Goal: Task Accomplishment & Management: Manage account settings

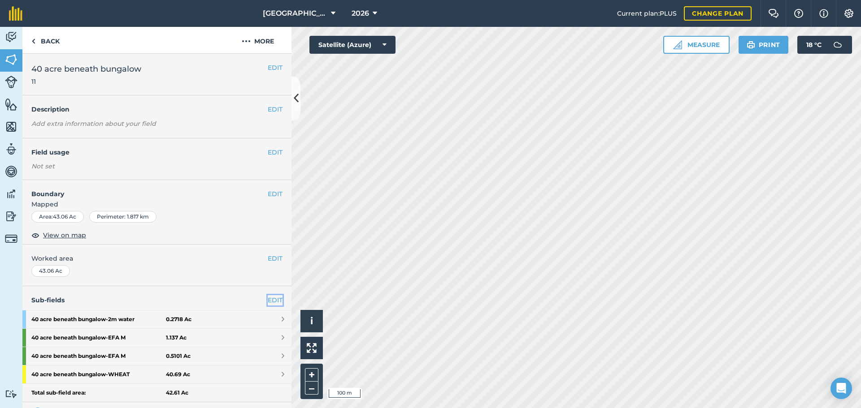
click at [268, 303] on link "EDIT" at bounding box center [275, 300] width 15 height 10
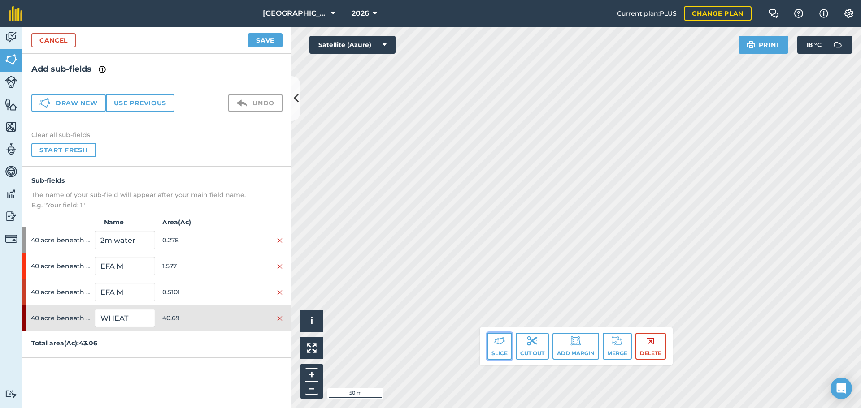
click at [496, 343] on img at bounding box center [499, 341] width 11 height 11
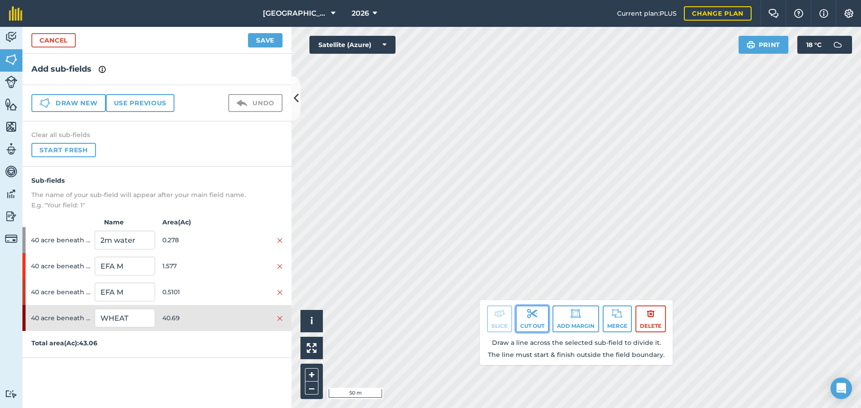
click at [529, 323] on button "Cut out" at bounding box center [532, 319] width 33 height 27
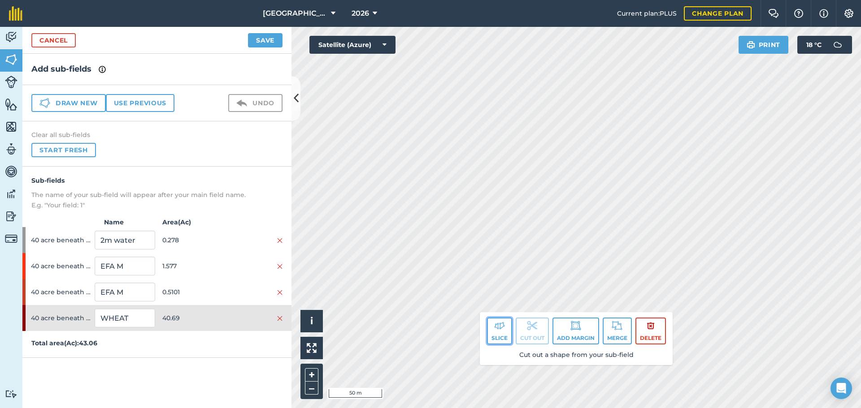
click at [500, 334] on button "Slice" at bounding box center [499, 331] width 25 height 27
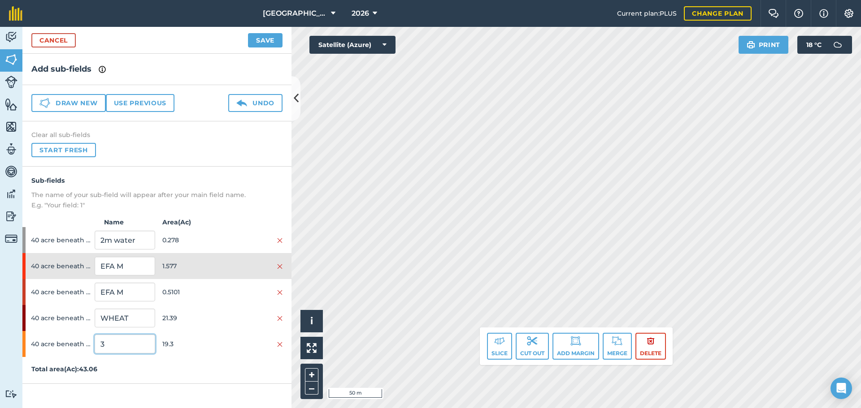
click at [116, 344] on input "3" at bounding box center [125, 344] width 60 height 19
type input "BARLEY"
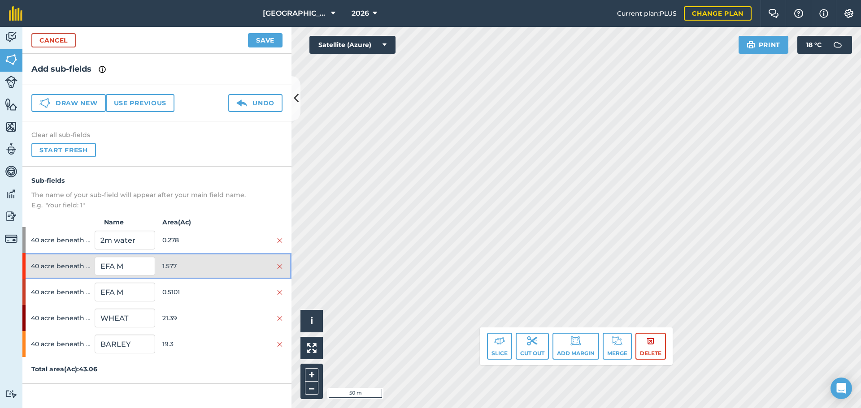
click at [177, 260] on span "1.577" at bounding box center [192, 266] width 60 height 17
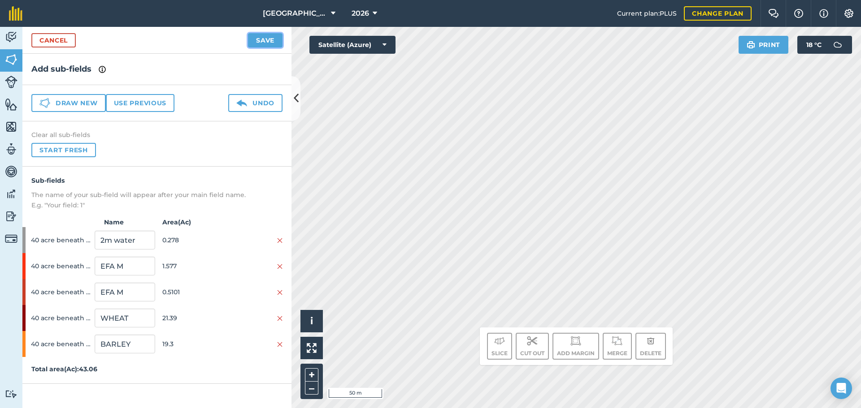
click at [249, 43] on button "Save" at bounding box center [265, 40] width 35 height 14
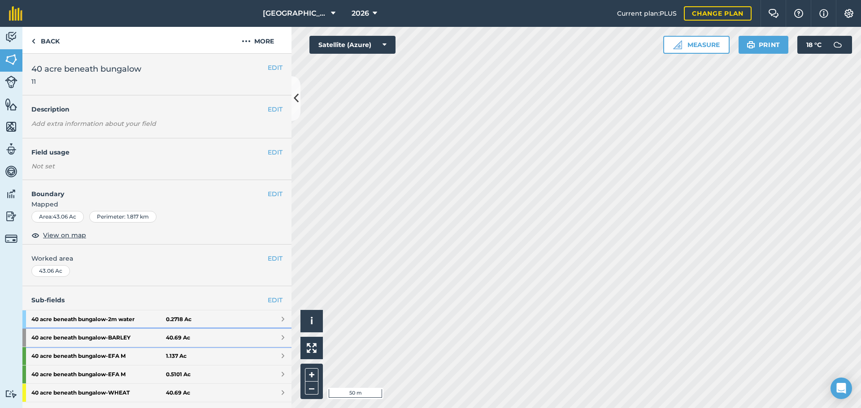
click at [160, 337] on strong "40 acre beneath bungalow - [GEOGRAPHIC_DATA]" at bounding box center [98, 338] width 134 height 18
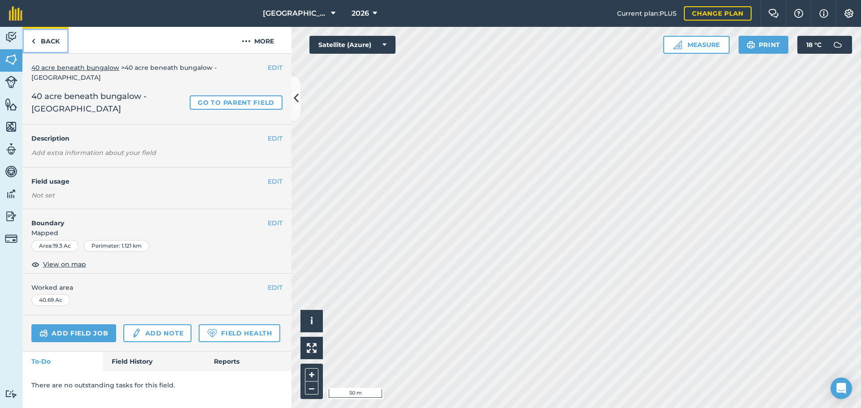
click at [56, 40] on link "Back" at bounding box center [45, 40] width 46 height 26
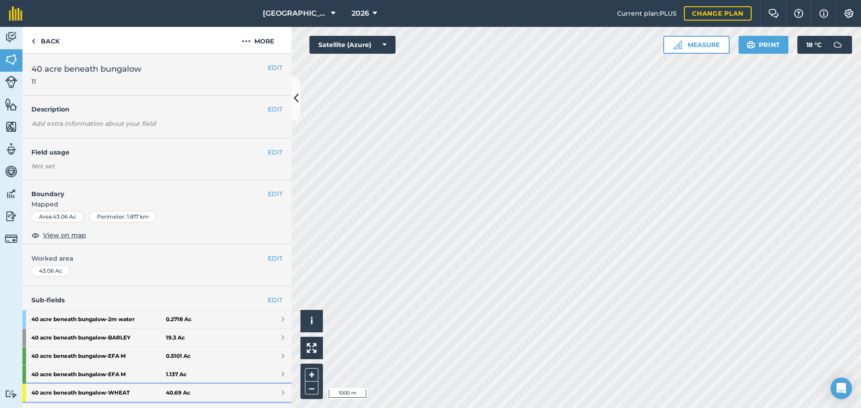
click at [146, 396] on strong "40 acre beneath bungalow - WHEAT" at bounding box center [98, 393] width 134 height 18
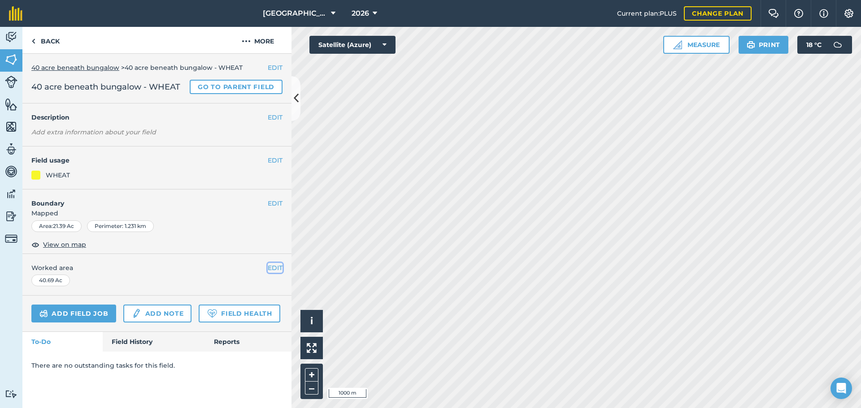
click at [277, 270] on button "EDIT" at bounding box center [275, 268] width 15 height 10
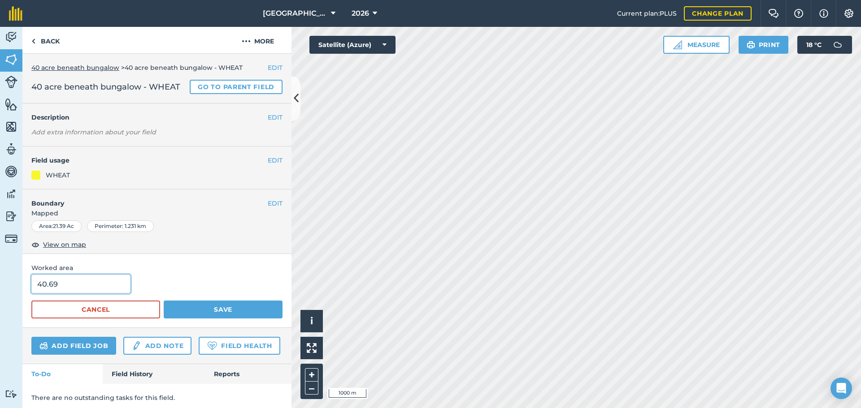
click at [82, 292] on input "40.69" at bounding box center [80, 284] width 99 height 19
type input "21.39"
click at [213, 319] on button "Save" at bounding box center [223, 310] width 119 height 18
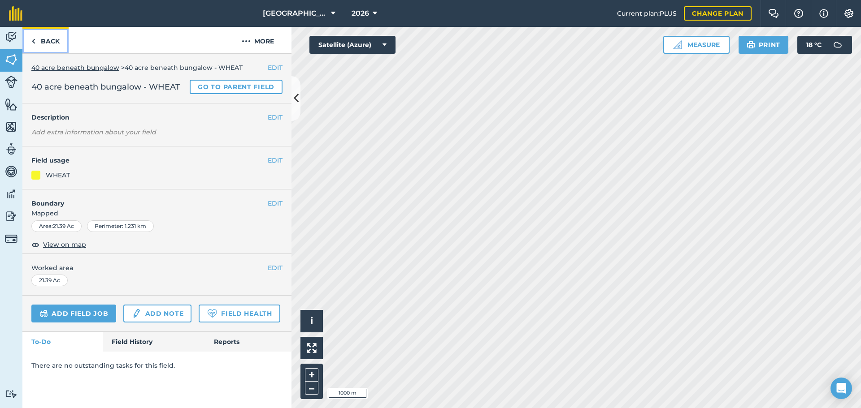
click at [48, 35] on link "Back" at bounding box center [45, 40] width 46 height 26
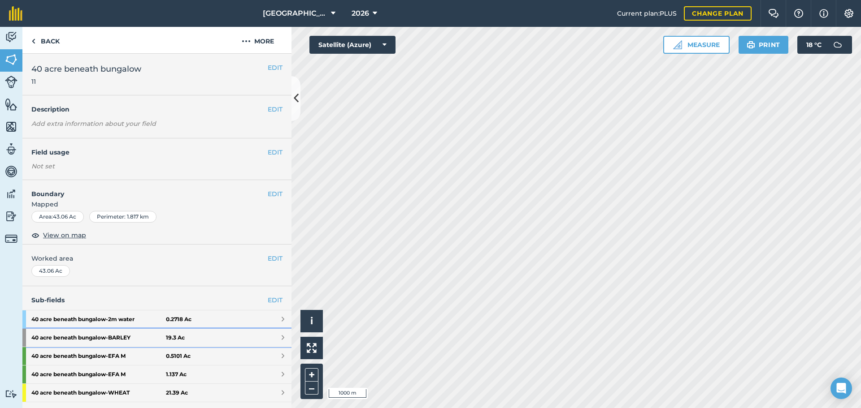
click at [166, 344] on link "40 acre beneath bungalow - BARLEY 19.3 Ac" at bounding box center [156, 338] width 269 height 18
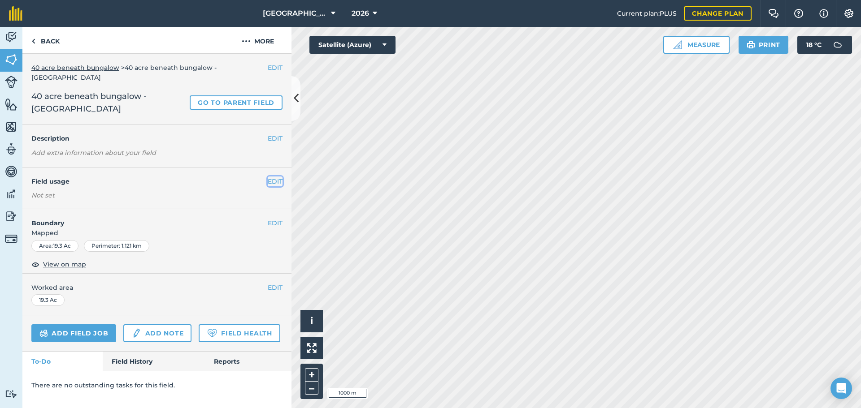
click at [273, 177] on button "EDIT" at bounding box center [275, 182] width 15 height 10
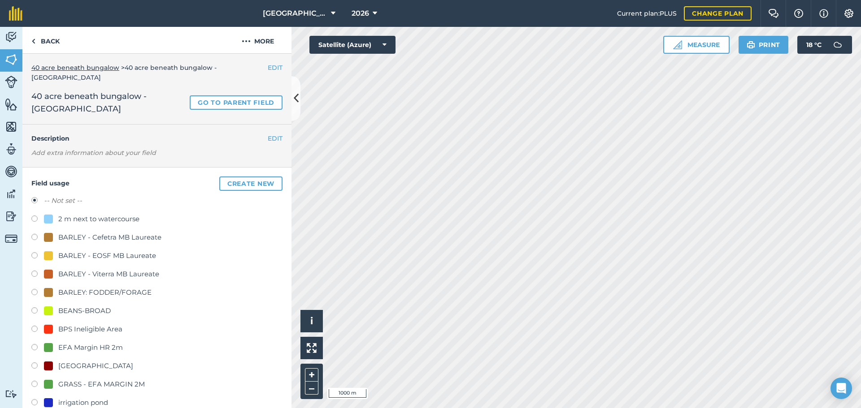
click at [132, 287] on div "BARLEY: FODDER/FORAGE" at bounding box center [104, 292] width 93 height 11
radio input "true"
radio input "false"
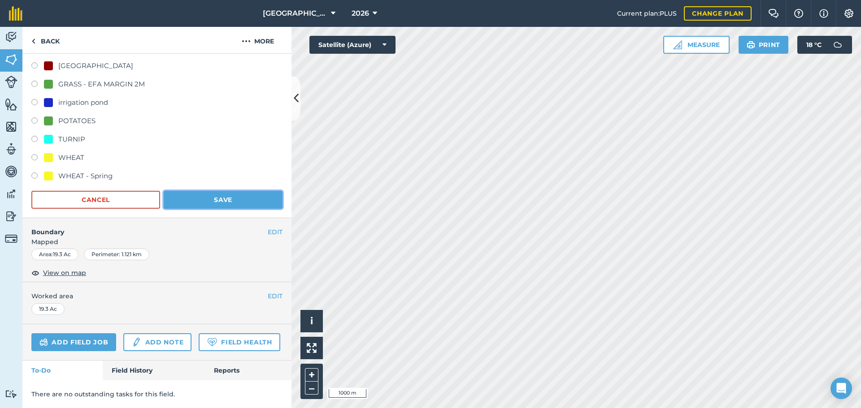
click at [202, 191] on button "Save" at bounding box center [223, 200] width 119 height 18
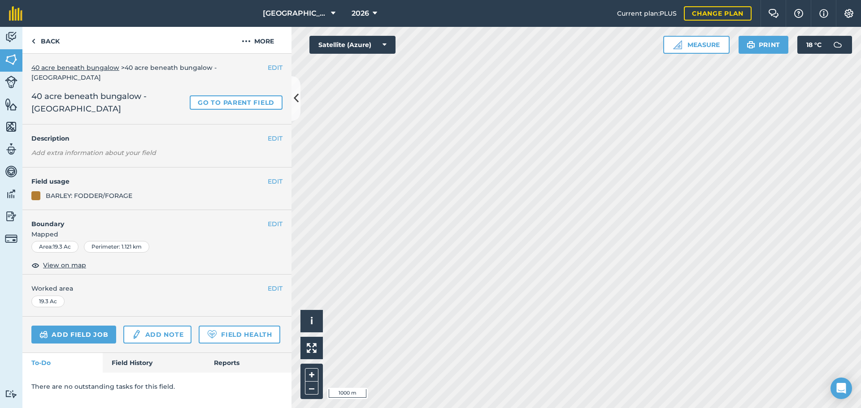
scroll to position [0, 0]
click at [60, 48] on link "Back" at bounding box center [45, 40] width 46 height 26
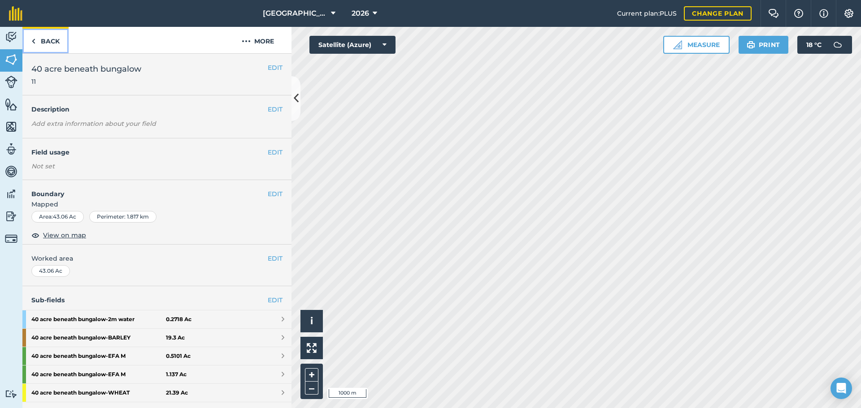
click at [60, 49] on link "Back" at bounding box center [45, 40] width 46 height 26
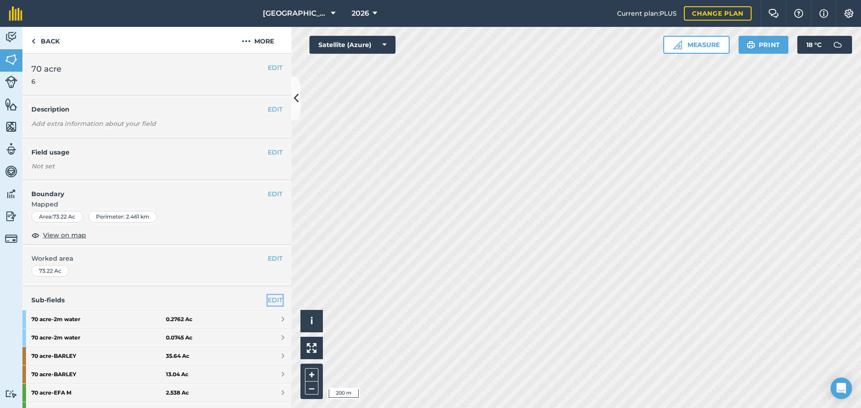
click at [268, 303] on link "EDIT" at bounding box center [275, 300] width 15 height 10
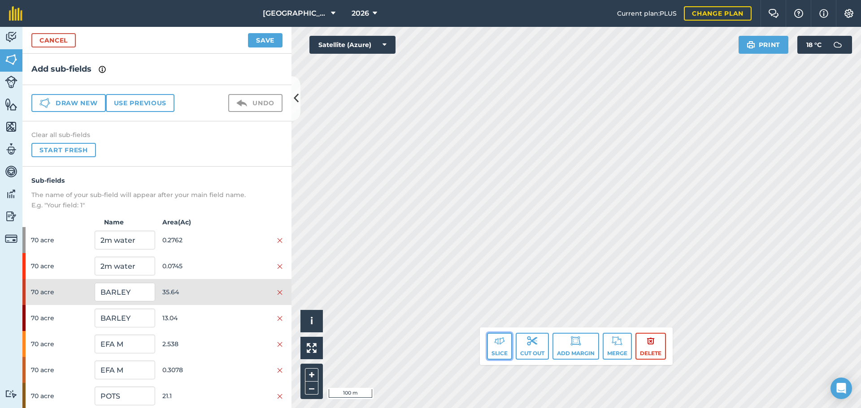
click at [507, 347] on button "Slice" at bounding box center [499, 346] width 25 height 27
click at [500, 352] on button "Slice" at bounding box center [499, 346] width 25 height 27
click at [497, 342] on img at bounding box center [499, 341] width 11 height 11
click at [505, 340] on button "Slice" at bounding box center [499, 346] width 25 height 27
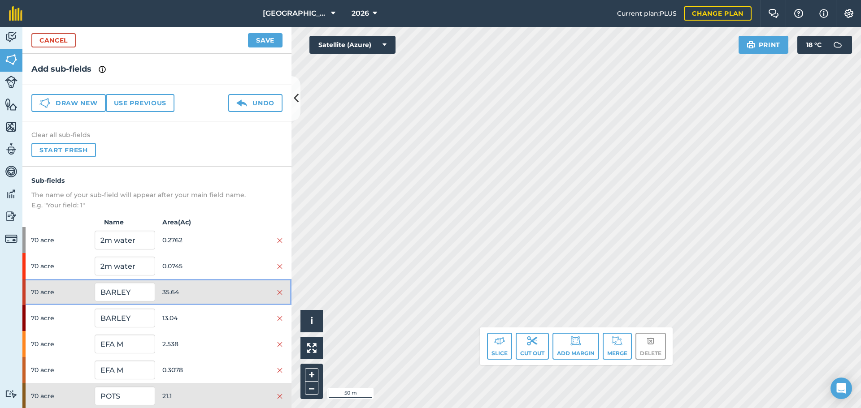
click at [217, 297] on span "35.64" at bounding box center [192, 292] width 60 height 17
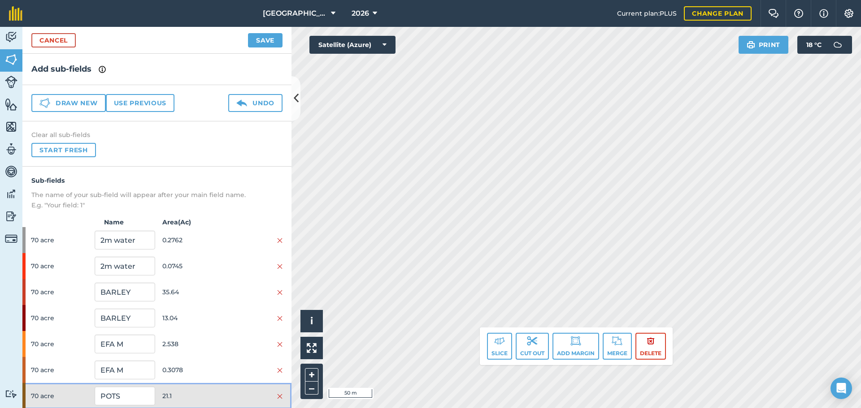
click at [217, 387] on div "70 acre POTS 21.1" at bounding box center [156, 396] width 269 height 26
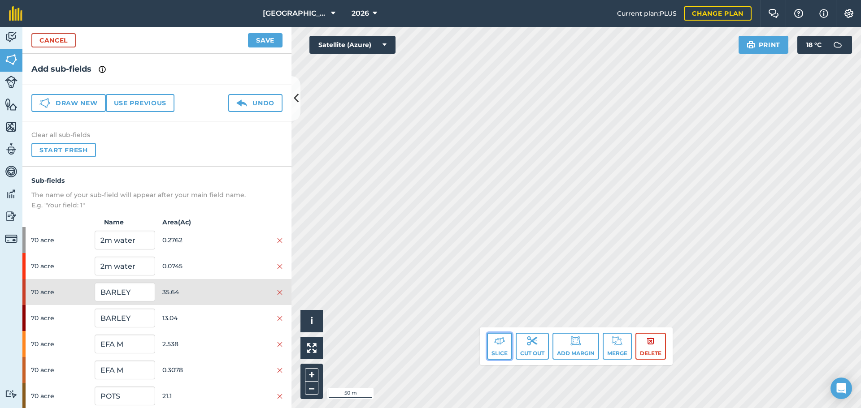
click at [510, 347] on button "Slice" at bounding box center [499, 346] width 25 height 27
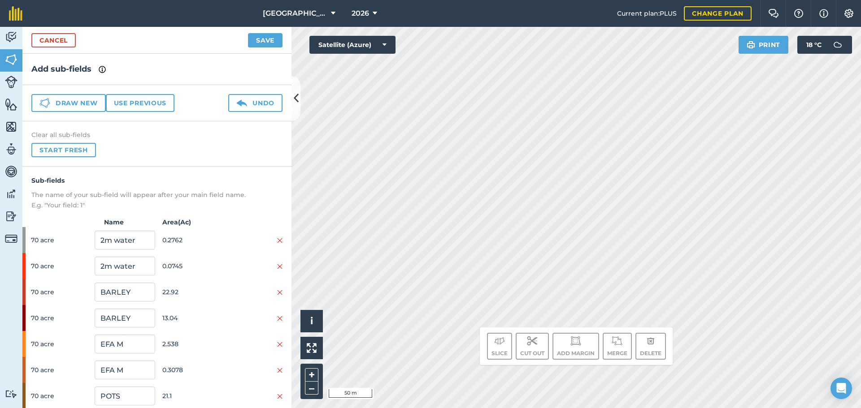
scroll to position [80, 0]
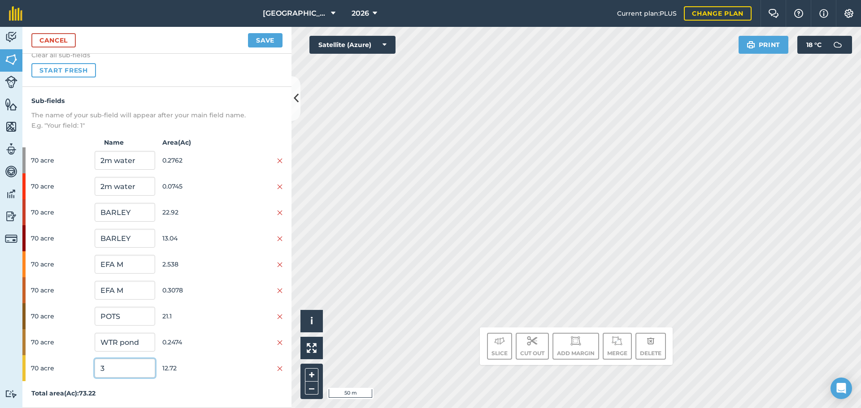
click at [117, 369] on input "3" at bounding box center [125, 368] width 60 height 19
type input "BARLEY"
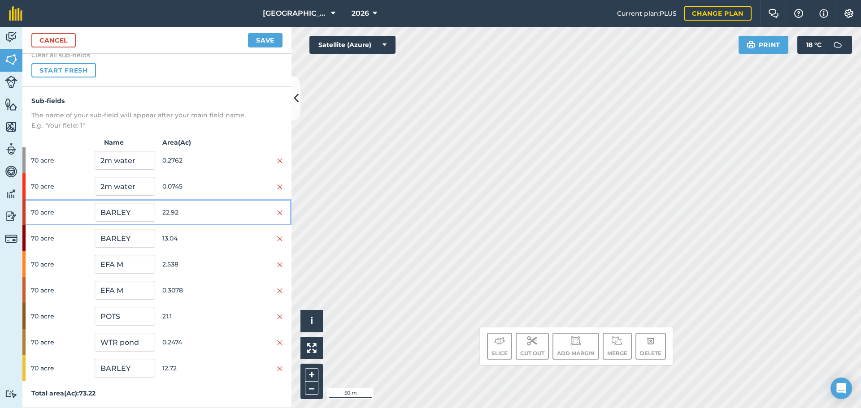
click at [179, 216] on span "22.92" at bounding box center [192, 212] width 60 height 17
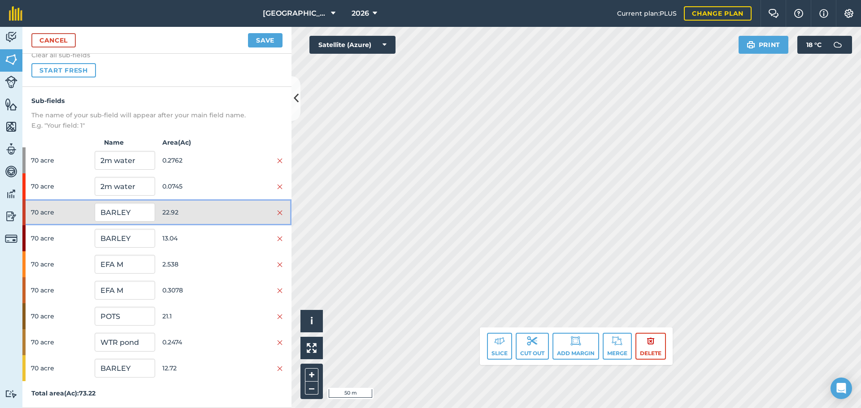
click at [179, 216] on span "22.92" at bounding box center [192, 212] width 60 height 17
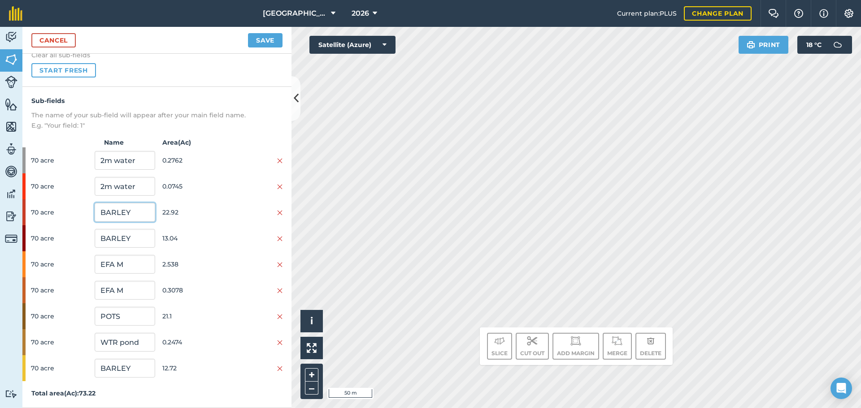
click at [131, 212] on input "BARLEY" at bounding box center [125, 212] width 60 height 19
type input "WHEAT"
click at [262, 47] on button "Save" at bounding box center [265, 40] width 35 height 14
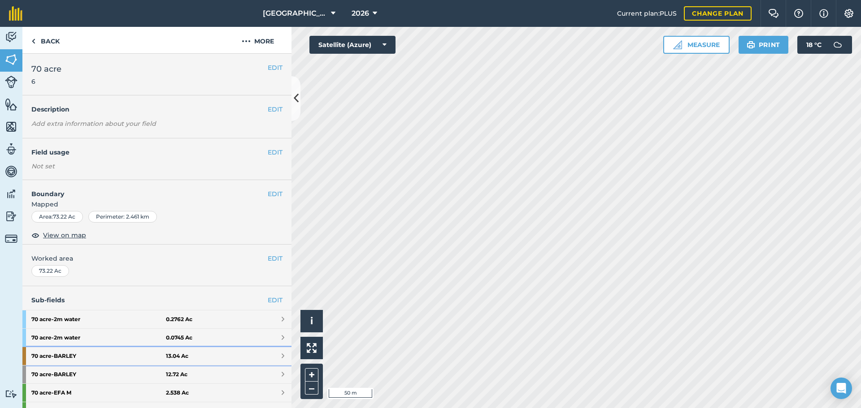
click at [221, 360] on link "70 acre - BARLEY 13.04 Ac" at bounding box center [156, 356] width 269 height 18
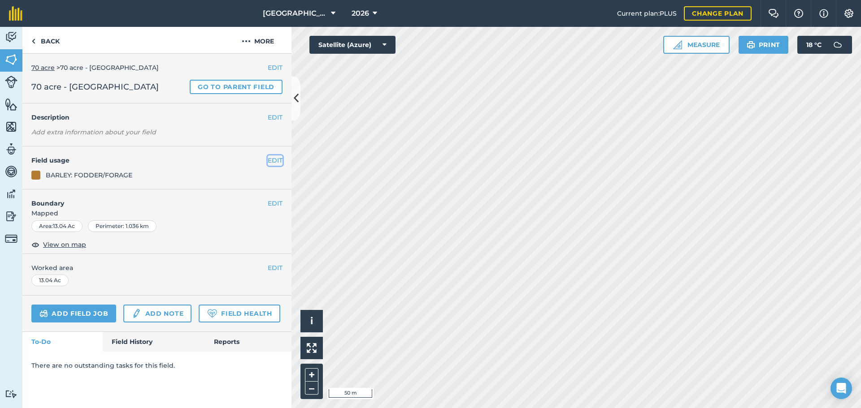
click at [274, 158] on button "EDIT" at bounding box center [275, 161] width 15 height 10
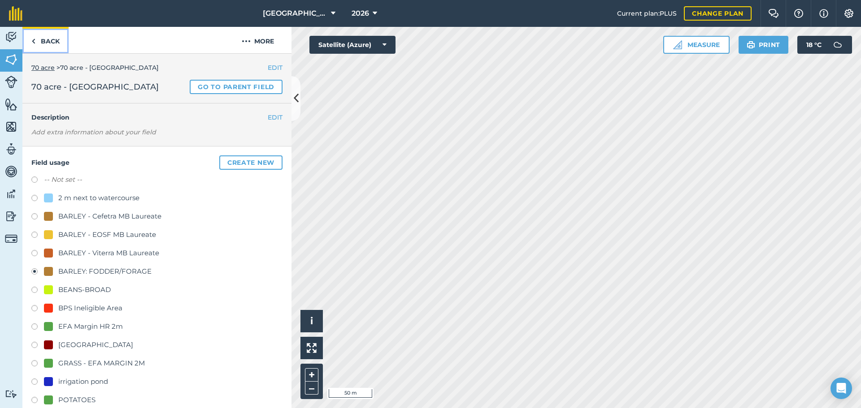
click at [43, 33] on link "Back" at bounding box center [45, 40] width 46 height 26
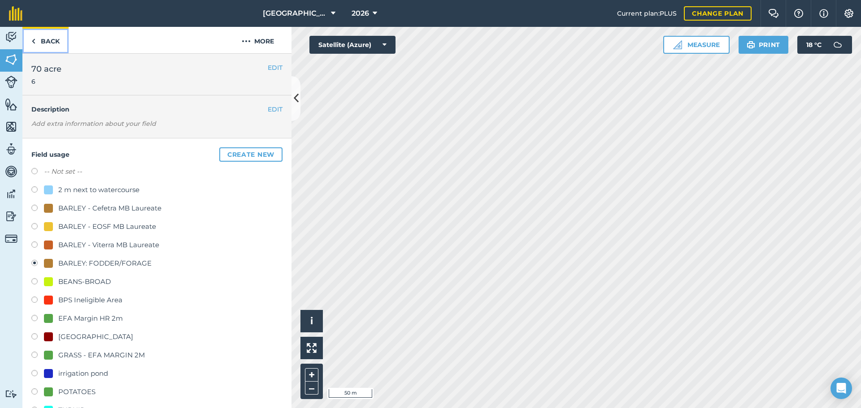
click at [43, 33] on link "Back" at bounding box center [45, 40] width 46 height 26
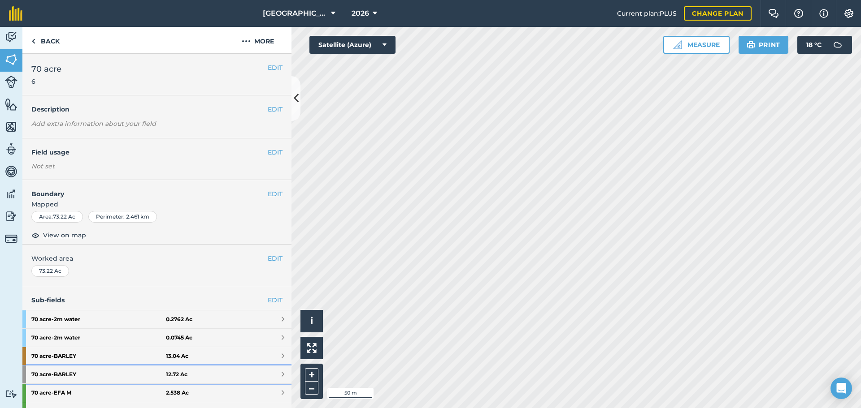
click at [223, 373] on link "70 acre - BARLEY 12.72 Ac" at bounding box center [156, 375] width 269 height 18
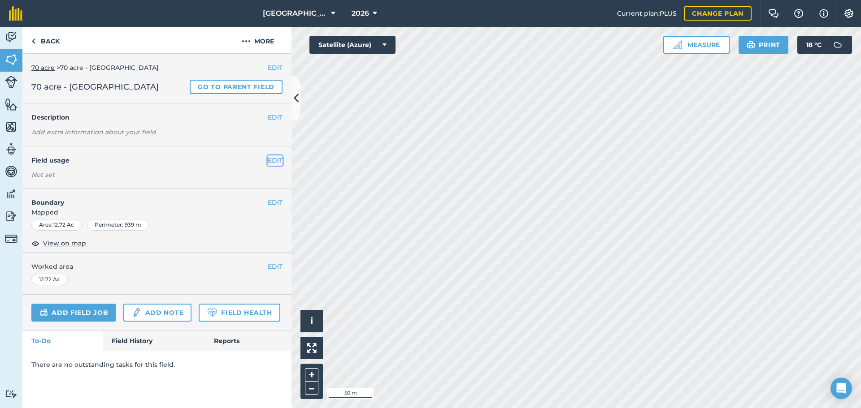
click at [274, 158] on button "EDIT" at bounding box center [275, 161] width 15 height 10
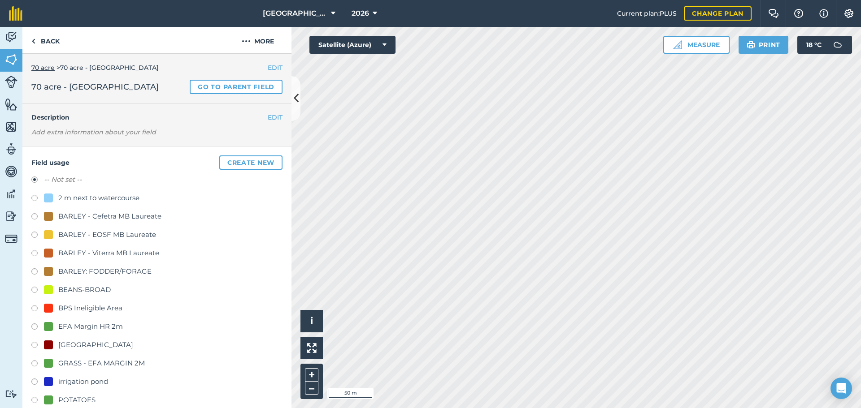
click at [121, 267] on div "BARLEY: FODDER/FORAGE" at bounding box center [104, 271] width 93 height 11
radio input "true"
radio input "false"
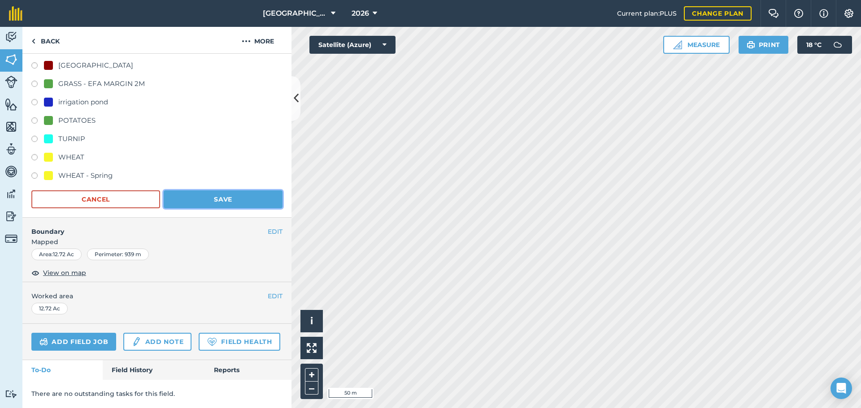
click at [225, 191] on button "Save" at bounding box center [223, 200] width 119 height 18
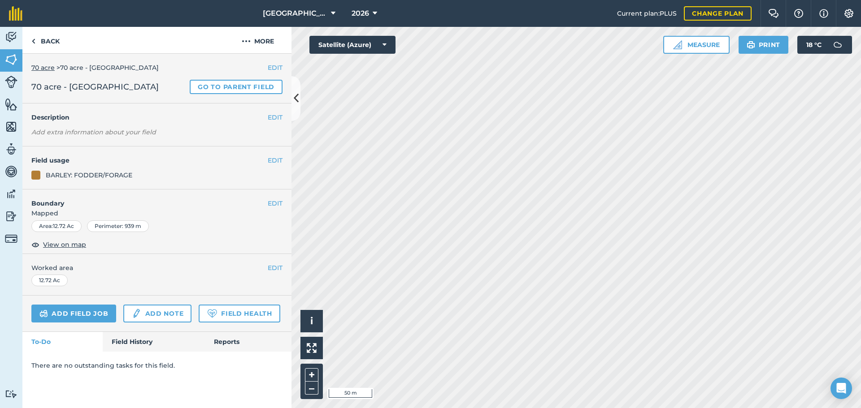
scroll to position [0, 0]
click at [54, 48] on link "Back" at bounding box center [45, 40] width 46 height 26
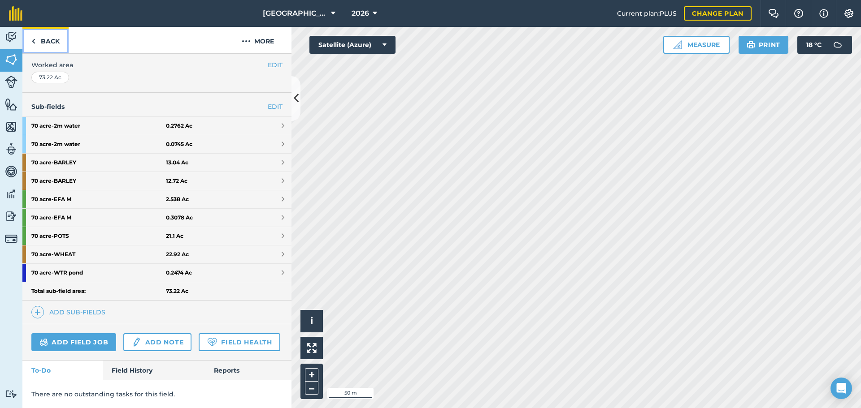
scroll to position [219, 0]
click at [166, 251] on strong "22.92 Ac" at bounding box center [177, 254] width 23 height 7
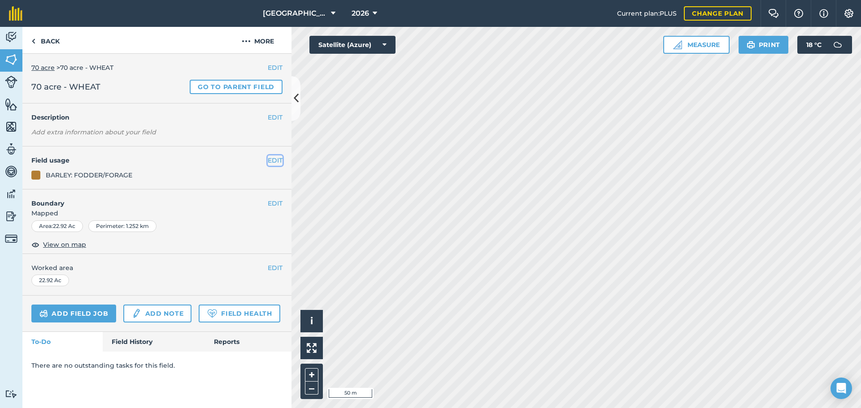
click at [273, 160] on button "EDIT" at bounding box center [275, 161] width 15 height 10
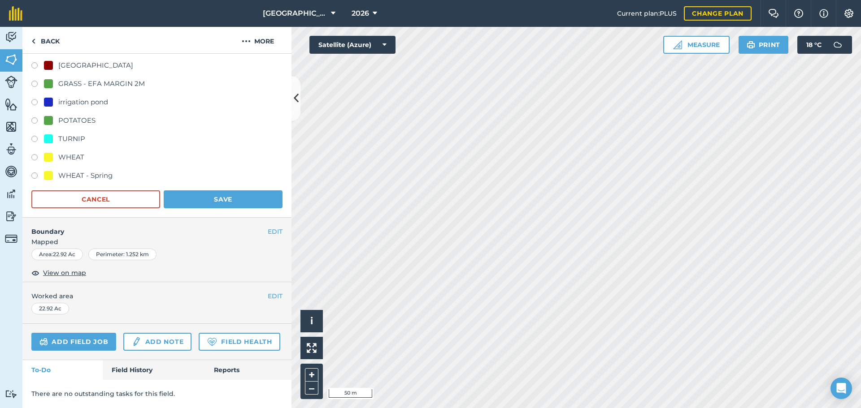
scroll to position [305, 0]
click at [53, 152] on div "WHEAT" at bounding box center [64, 157] width 40 height 11
radio input "true"
radio input "false"
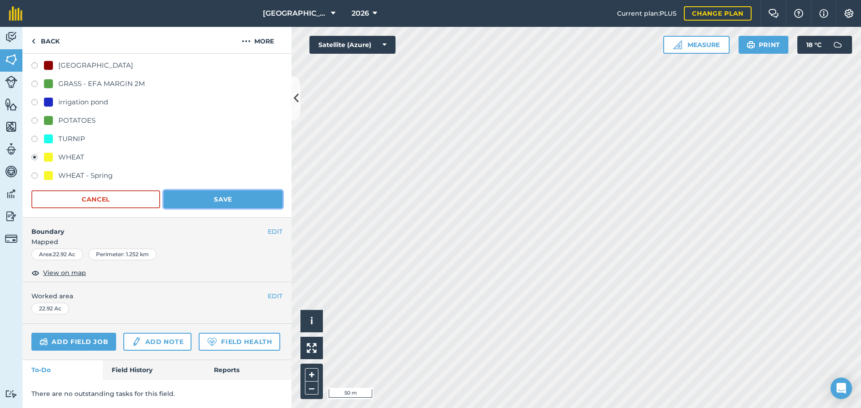
click at [178, 191] on button "Save" at bounding box center [223, 200] width 119 height 18
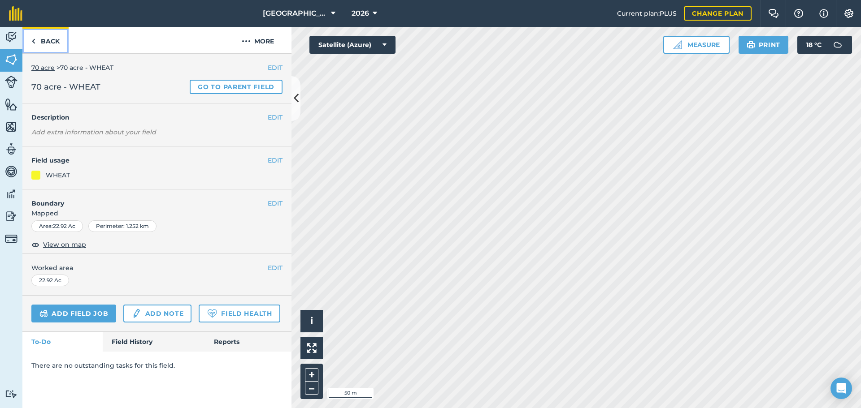
click at [36, 33] on link "Back" at bounding box center [45, 40] width 46 height 26
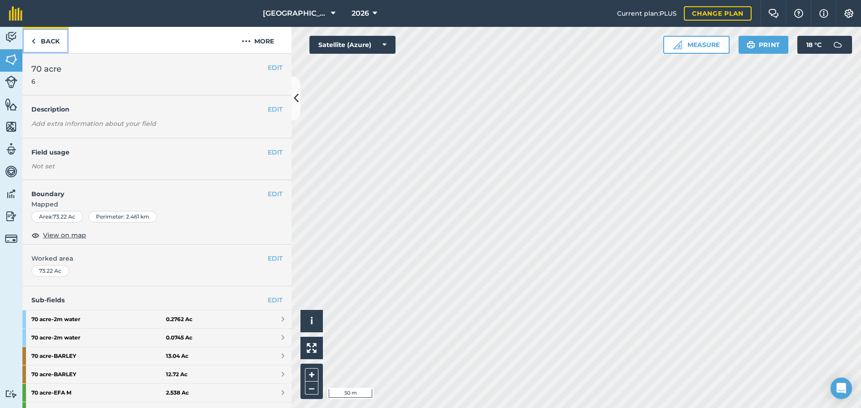
click at [36, 33] on link "Back" at bounding box center [45, 40] width 46 height 26
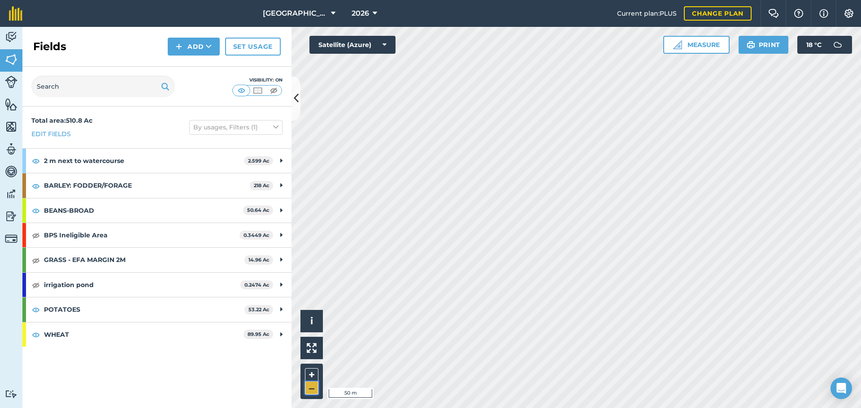
click at [309, 385] on button "–" at bounding box center [311, 388] width 13 height 13
